Goal: Transaction & Acquisition: Purchase product/service

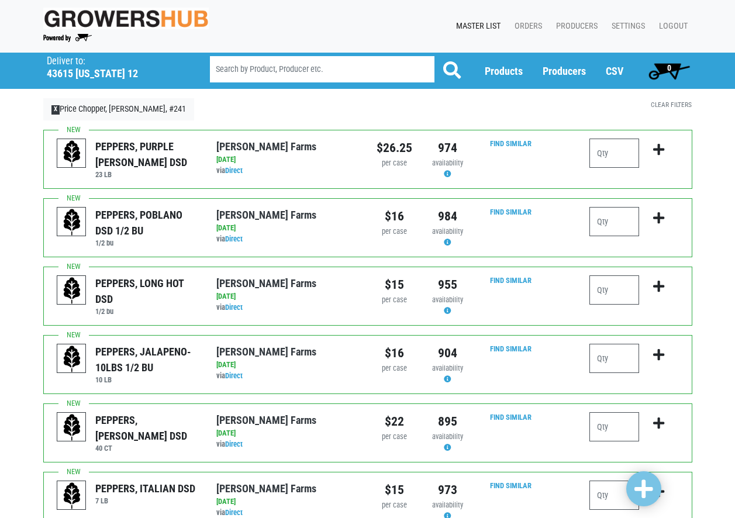
scroll to position [58, 0]
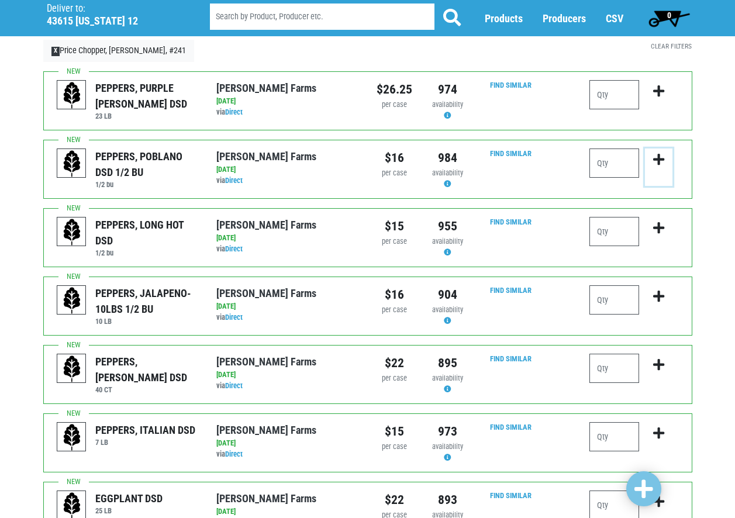
click at [658, 161] on icon "submit" at bounding box center [658, 159] width 11 height 13
click at [608, 159] on input "number" at bounding box center [615, 163] width 50 height 29
type input "1"
click at [617, 228] on input "number" at bounding box center [615, 231] width 50 height 29
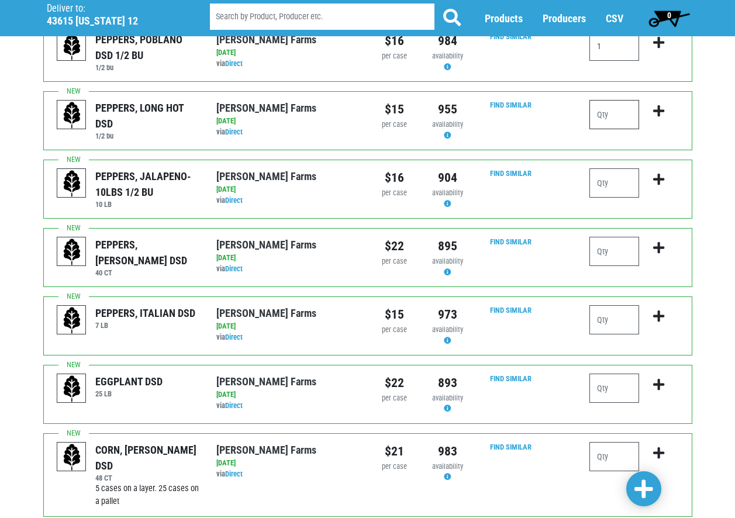
scroll to position [234, 0]
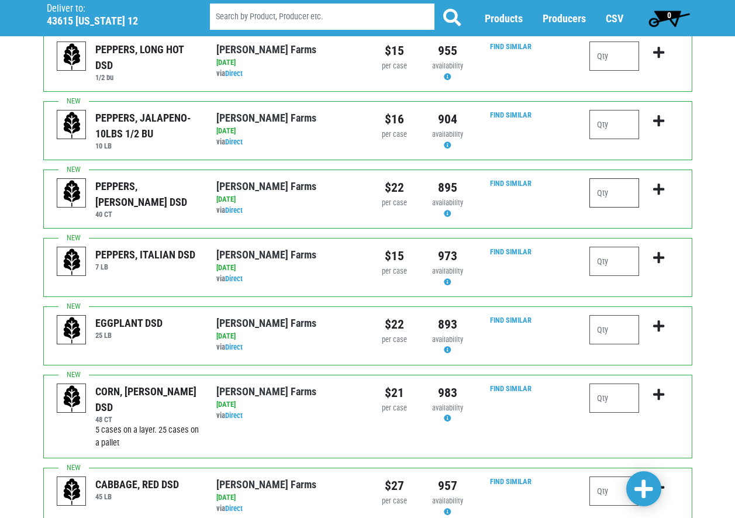
click at [599, 193] on input "number" at bounding box center [615, 192] width 50 height 29
type input "3"
click at [625, 407] on input "number" at bounding box center [615, 398] width 50 height 29
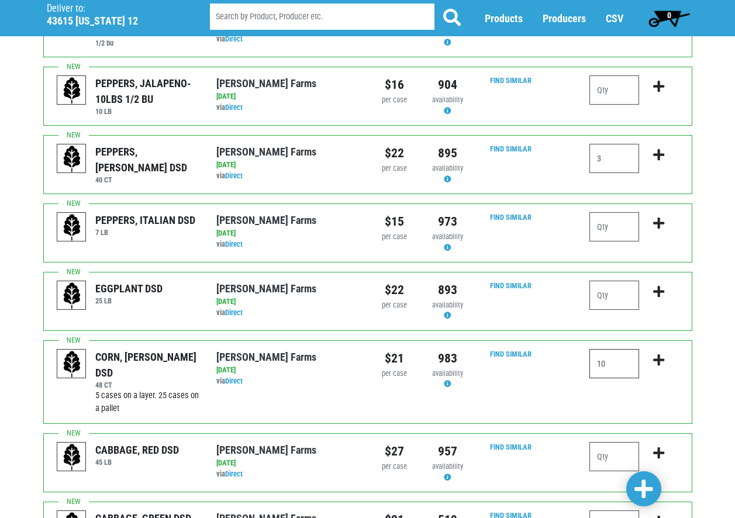
scroll to position [292, 0]
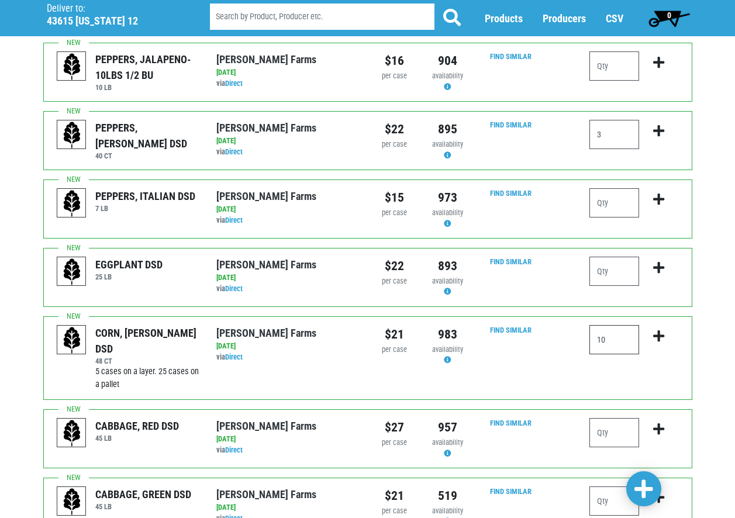
type input "10"
click at [594, 453] on div at bounding box center [615, 437] width 50 height 39
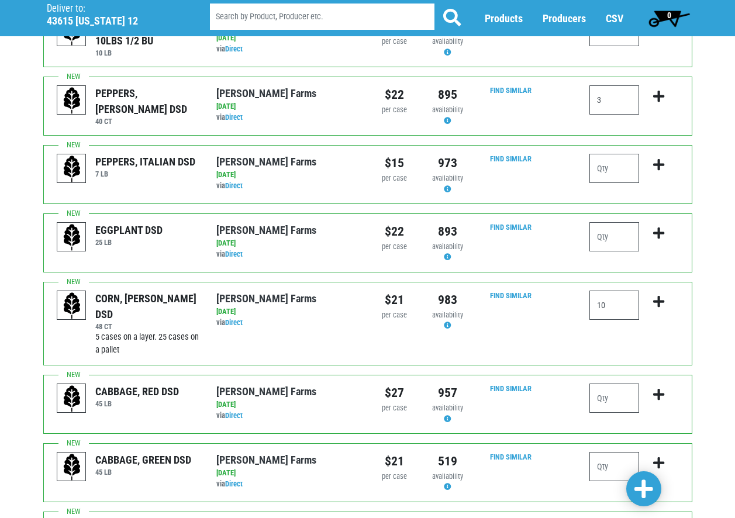
scroll to position [351, 0]
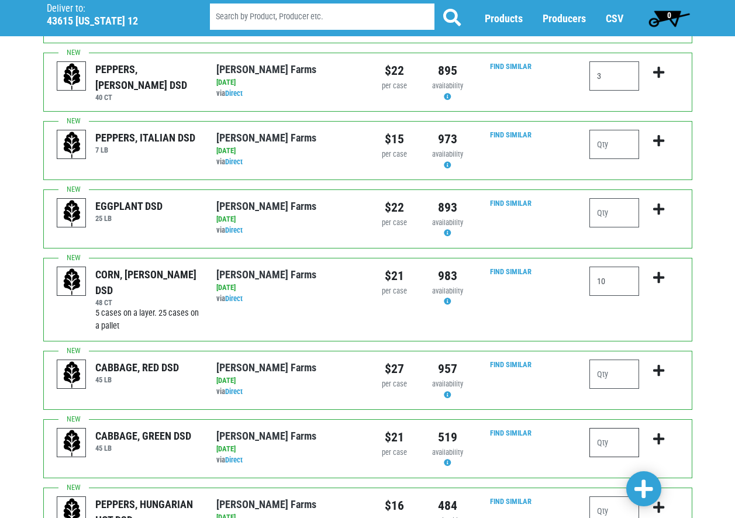
click at [609, 438] on input "number" at bounding box center [615, 442] width 50 height 29
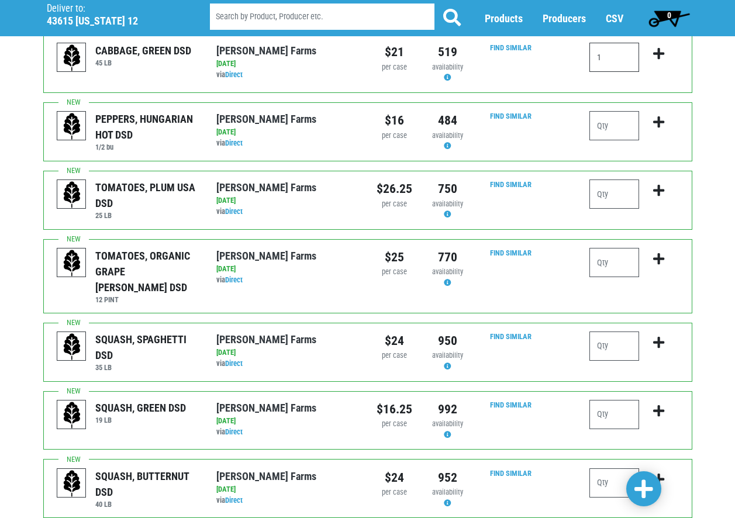
scroll to position [760, 0]
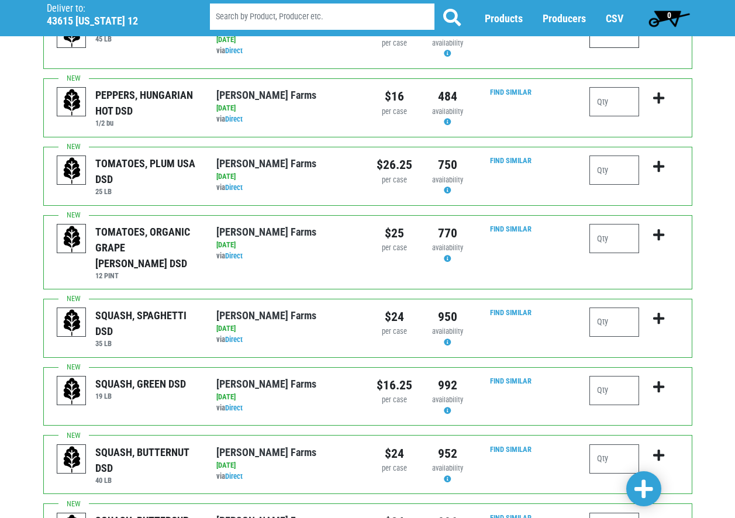
type input "1"
click at [607, 382] on input "number" at bounding box center [615, 390] width 50 height 29
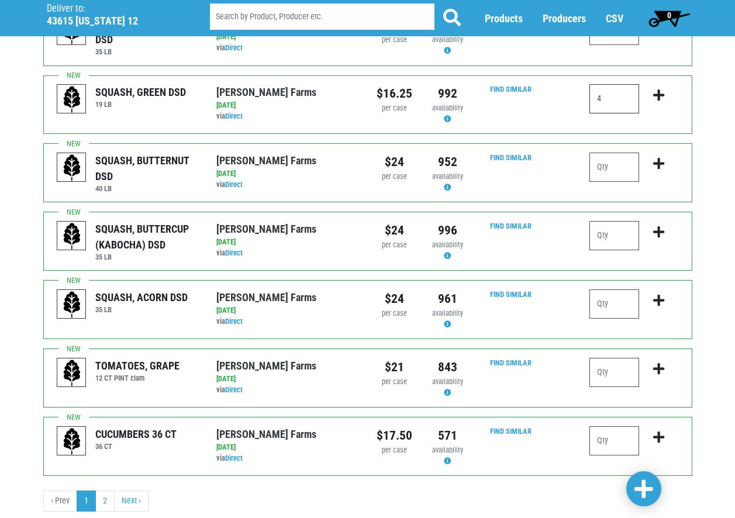
scroll to position [1053, 0]
type input "4"
click at [624, 431] on input "number" at bounding box center [615, 440] width 50 height 29
type input "6"
click at [525, 490] on ul "‹ Prev 1 2 Next ›" at bounding box center [367, 500] width 649 height 21
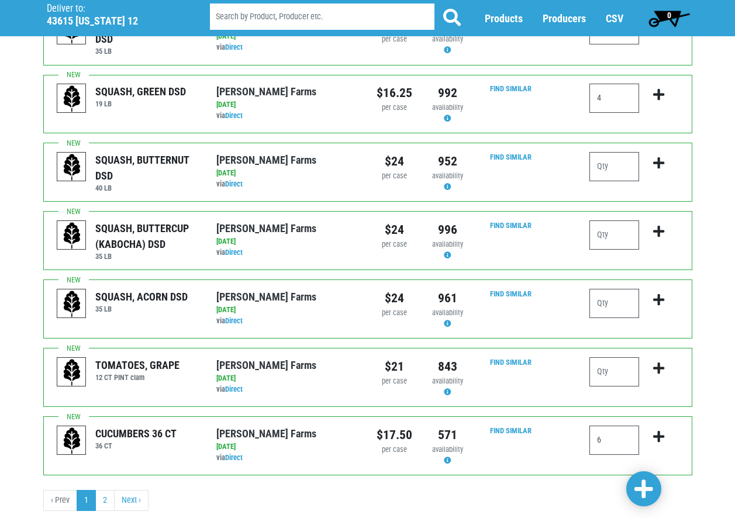
click at [645, 479] on span at bounding box center [644, 489] width 19 height 21
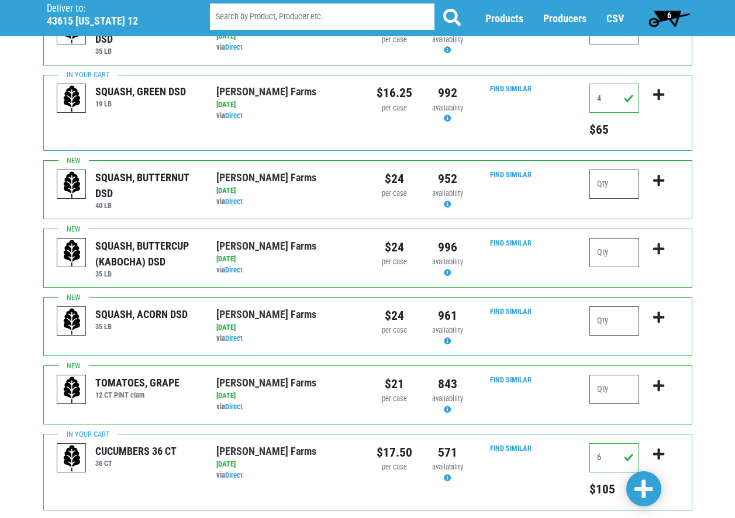
click at [668, 9] on span "6" at bounding box center [669, 17] width 52 height 23
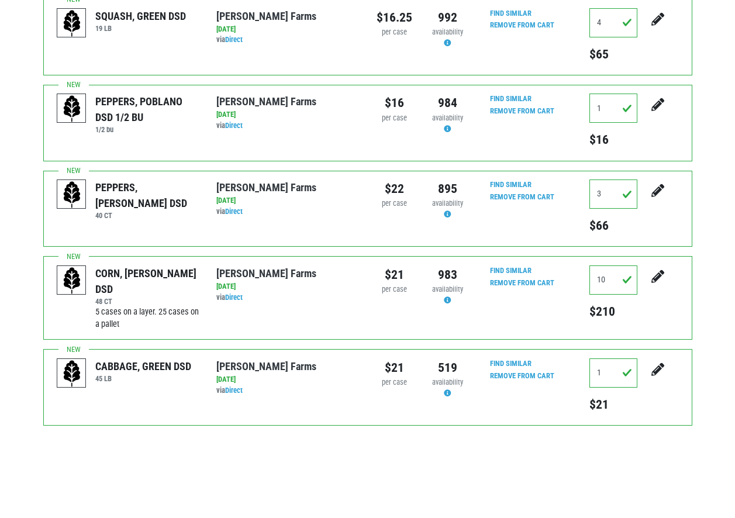
scroll to position [356, 0]
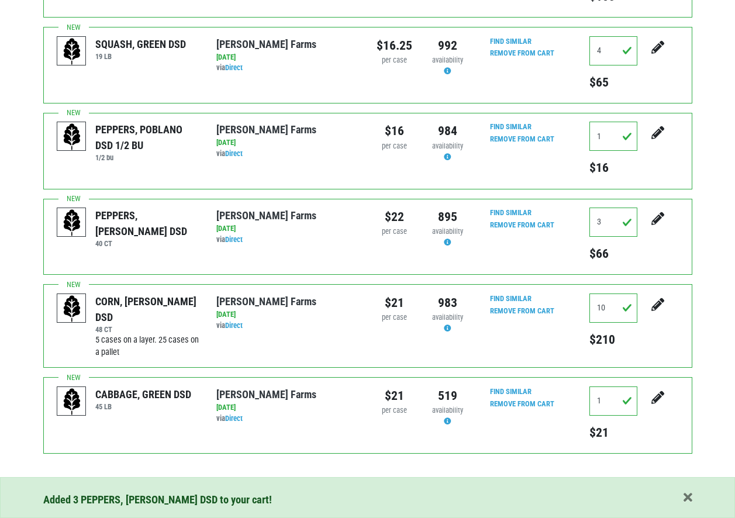
scroll to position [351, 0]
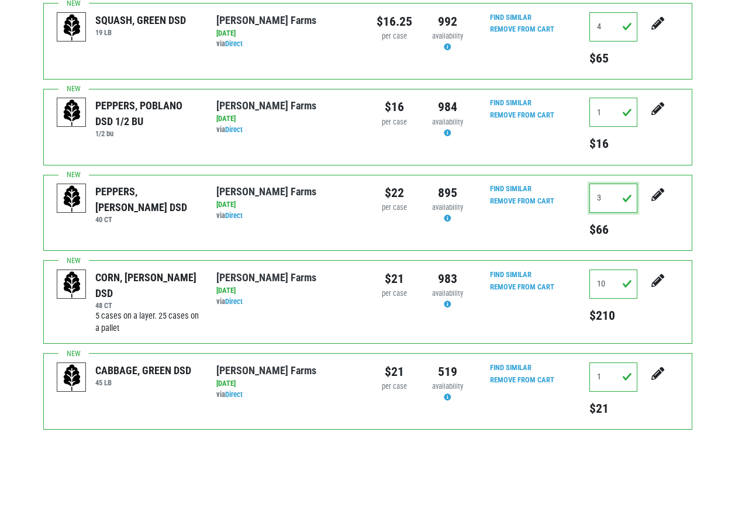
click at [602, 190] on input "3" at bounding box center [614, 198] width 48 height 29
type input "4"
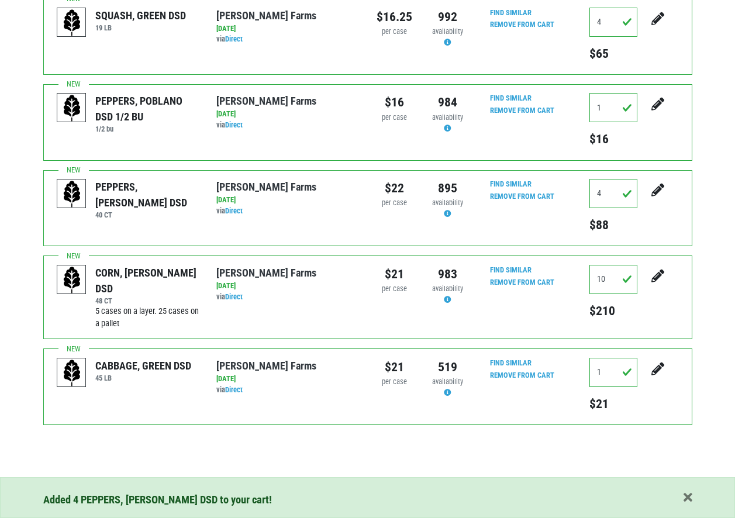
scroll to position [5, 0]
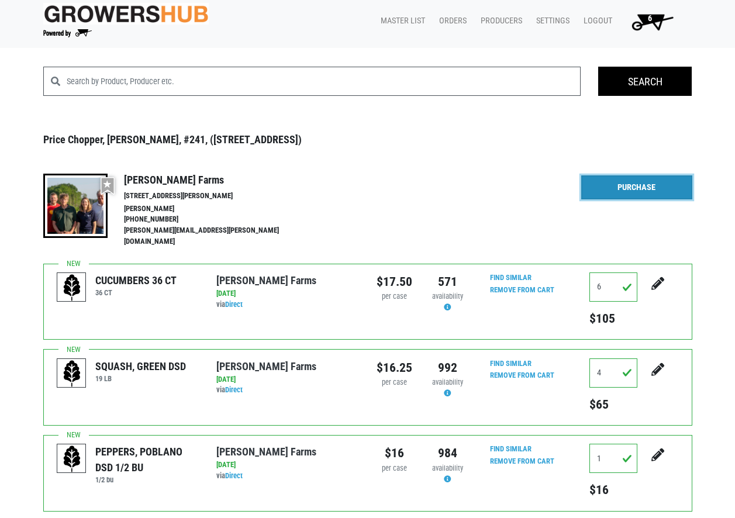
click at [645, 181] on link "Purchase" at bounding box center [636, 187] width 111 height 25
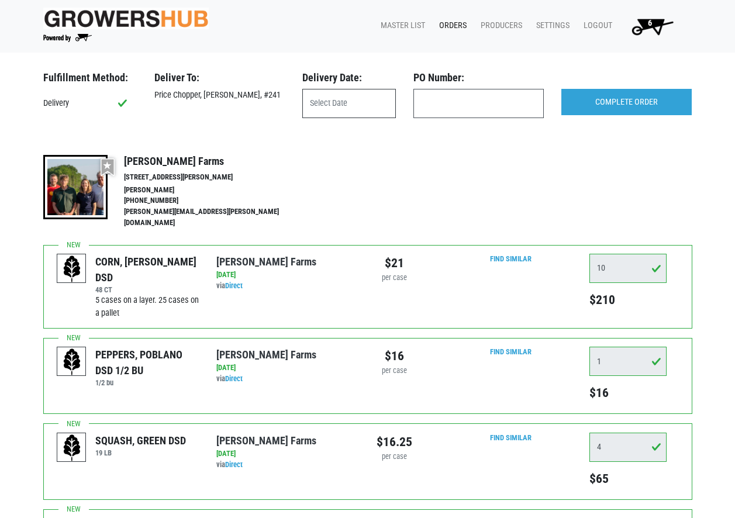
click at [322, 100] on input "text" at bounding box center [349, 103] width 94 height 29
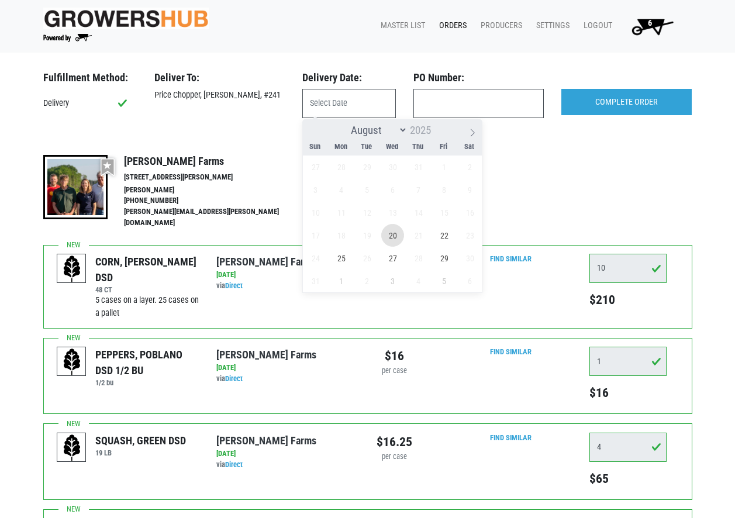
click at [395, 229] on span "20" at bounding box center [392, 235] width 23 height 23
type input "[DATE]"
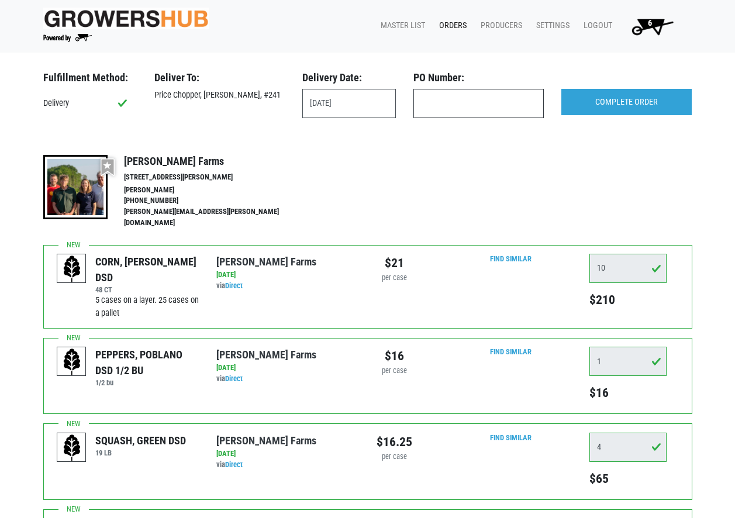
click at [447, 92] on input "text" at bounding box center [479, 103] width 130 height 29
type input "241"
click at [675, 92] on input "COMPLETE ORDER" at bounding box center [627, 102] width 130 height 27
click at [652, 87] on div at bounding box center [627, 80] width 148 height 18
